Goal: Transaction & Acquisition: Subscribe to service/newsletter

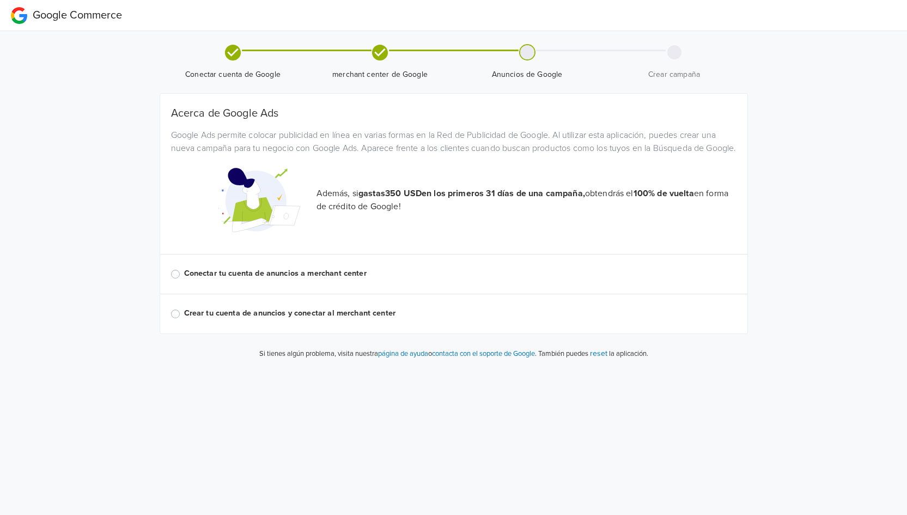
click at [184, 280] on label "Conectar tu cuenta de anuncios a merchant center" at bounding box center [460, 274] width 553 height 12
click at [0, 0] on input "Conectar tu cuenta de anuncios a merchant center" at bounding box center [0, 0] width 0 height 0
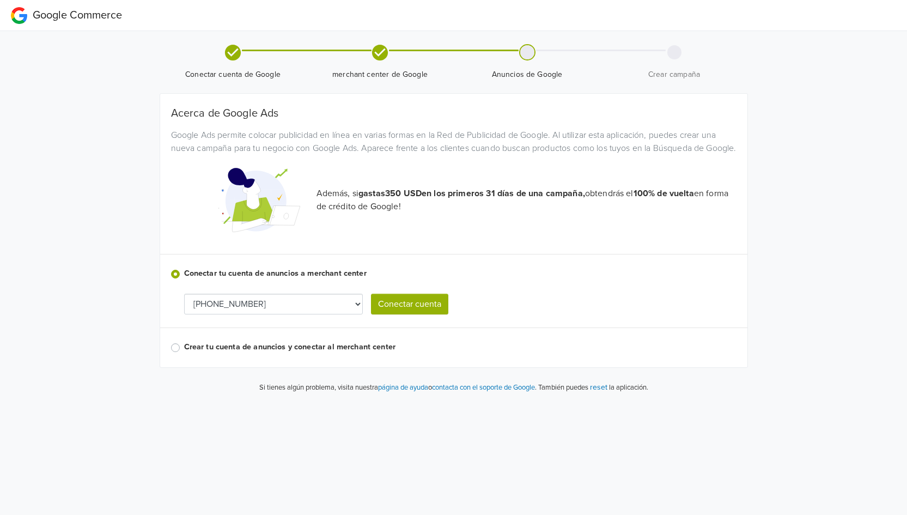
click at [413, 314] on button "Conectar cuenta" at bounding box center [409, 304] width 77 height 21
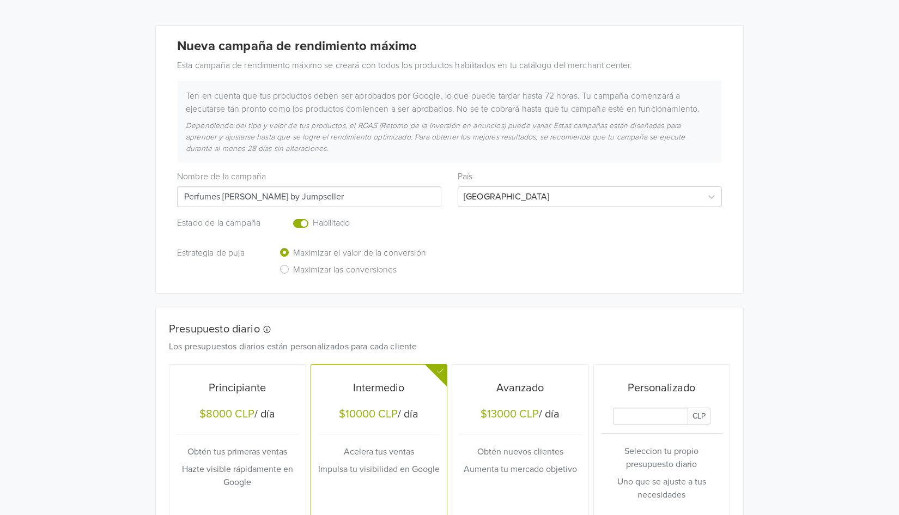
scroll to position [163, 0]
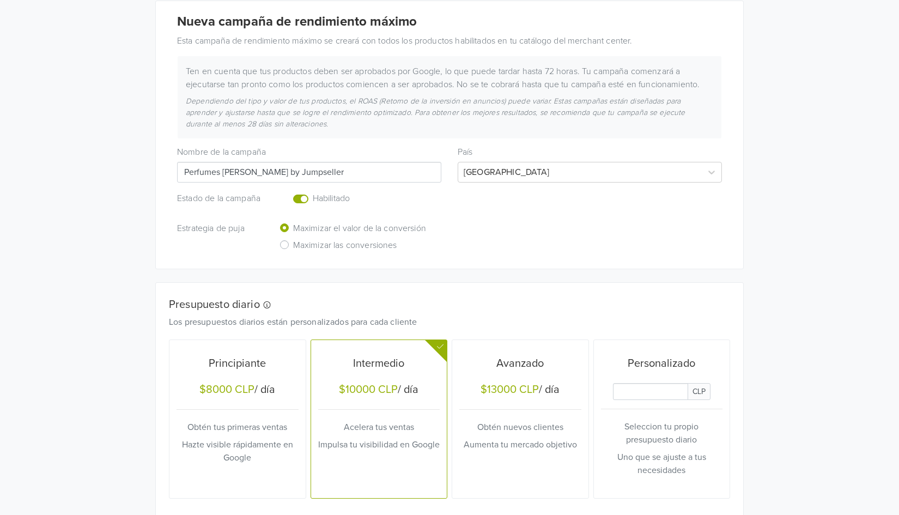
click at [293, 245] on label "Maximizar las conversiones" at bounding box center [345, 246] width 104 height 17
click at [0, 0] on input "Maximizar las conversiones" at bounding box center [0, 0] width 0 height 0
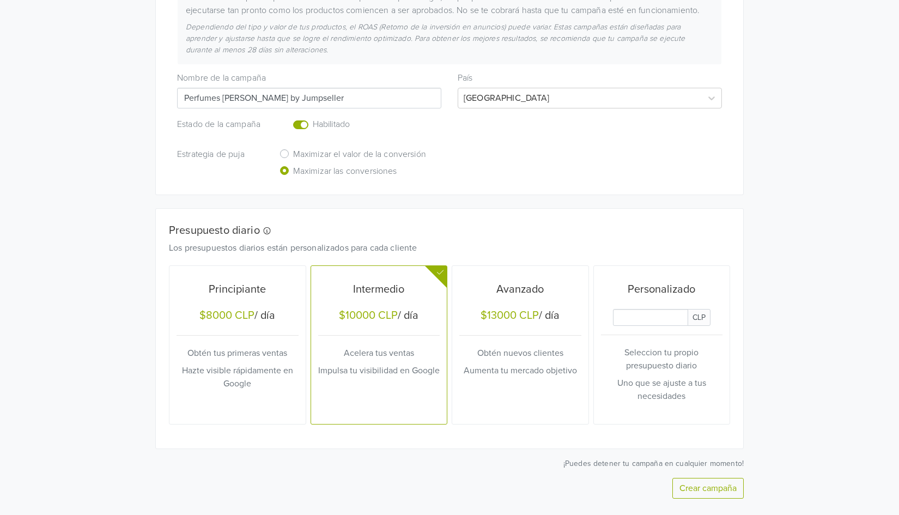
scroll to position [269, 0]
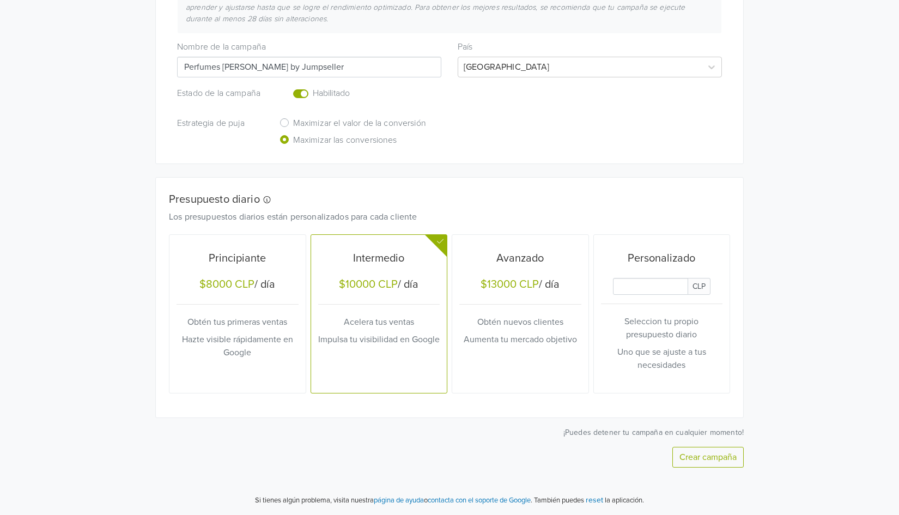
click at [265, 383] on div "Principiante $8000 CLP / día Obtén tus primeras ventas Hazte visible rápidament…" at bounding box center [238, 314] width 122 height 150
click at [692, 460] on button "Crear campaña" at bounding box center [707, 457] width 71 height 21
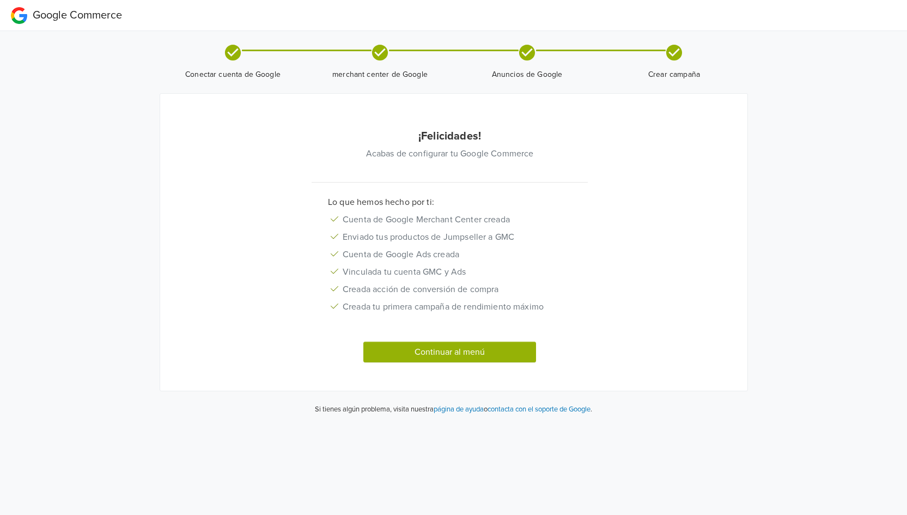
drag, startPoint x: 451, startPoint y: 357, endPoint x: 226, endPoint y: 350, distance: 225.7
click at [226, 350] on div "Continuar al menú" at bounding box center [450, 352] width 536 height 21
drag, startPoint x: 273, startPoint y: 126, endPoint x: 368, endPoint y: 146, distance: 97.3
click at [368, 146] on div "¡Felicidades! Acabas de configurar tu Google Commerce Lo que hemos hecho por ti…" at bounding box center [453, 249] width 549 height 258
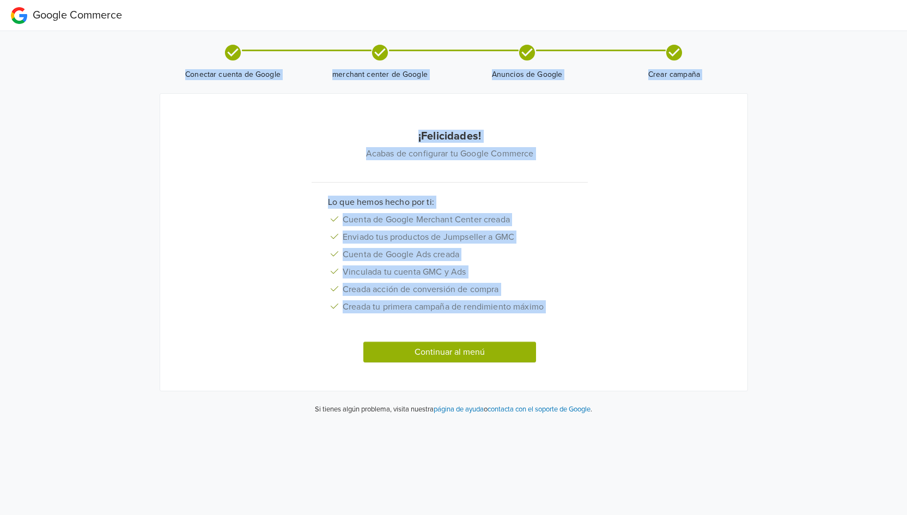
drag, startPoint x: 174, startPoint y: 43, endPoint x: 711, endPoint y: 451, distance: 674.5
click at [715, 424] on html "Google Commerce Conectar cuenta de Google merchant center de Google Anuncios de…" at bounding box center [453, 212] width 907 height 424
copy div "Conectar cuenta de Google merchant center de Google Anuncios de Google Crear ca…"
click at [704, 281] on div "Lo que hemos hecho por ti: Cuenta de Google Merchant Center creada Enviado tus …" at bounding box center [450, 256] width 536 height 120
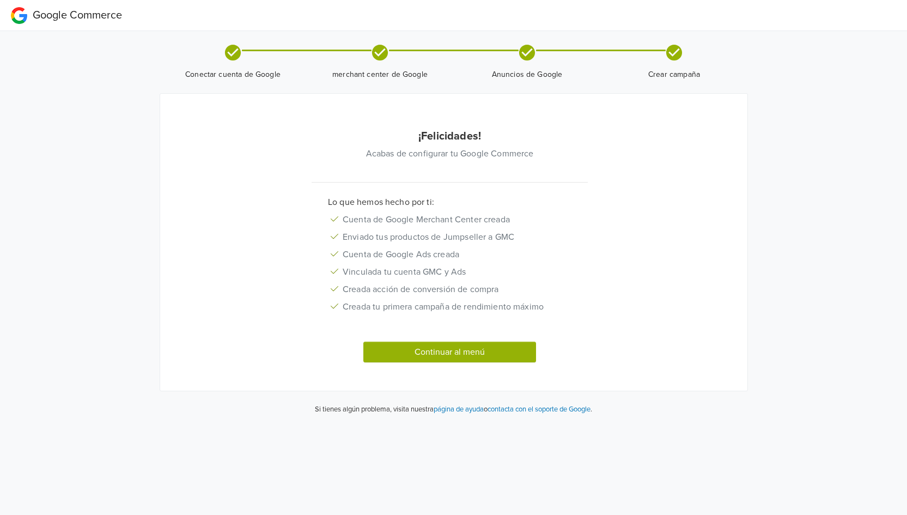
click at [454, 353] on button "Continuar al menú" at bounding box center [449, 352] width 173 height 21
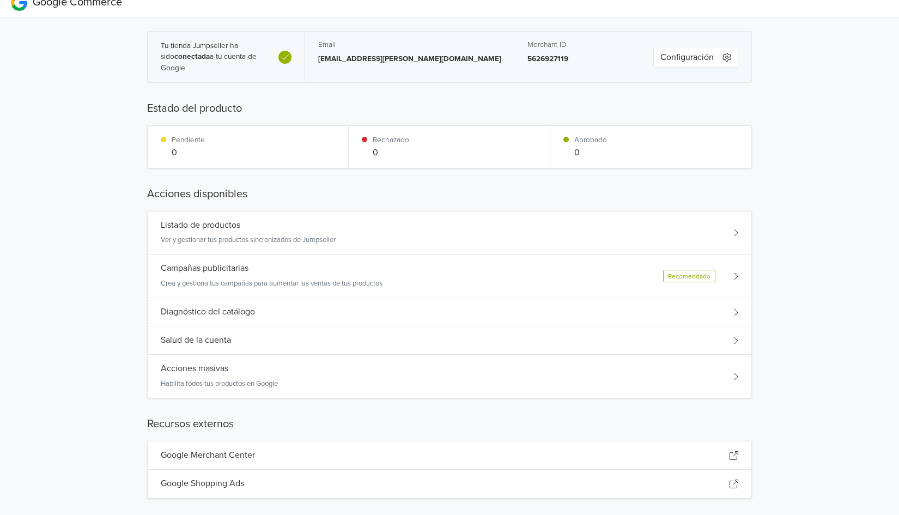
scroll to position [25, 0]
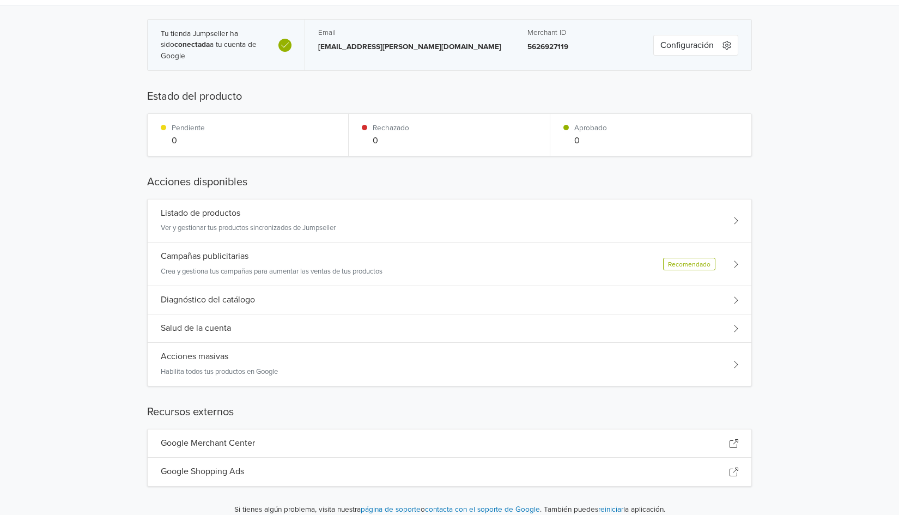
click at [285, 223] on p "Ver y gestionar tus productos sincronizados de Jumpseller" at bounding box center [248, 228] width 175 height 11
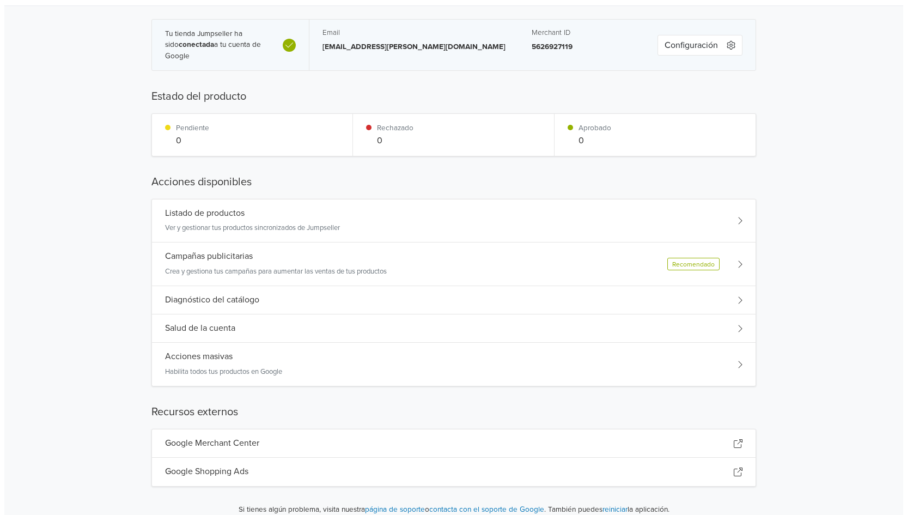
scroll to position [0, 0]
